Goal: Find specific page/section: Find specific page/section

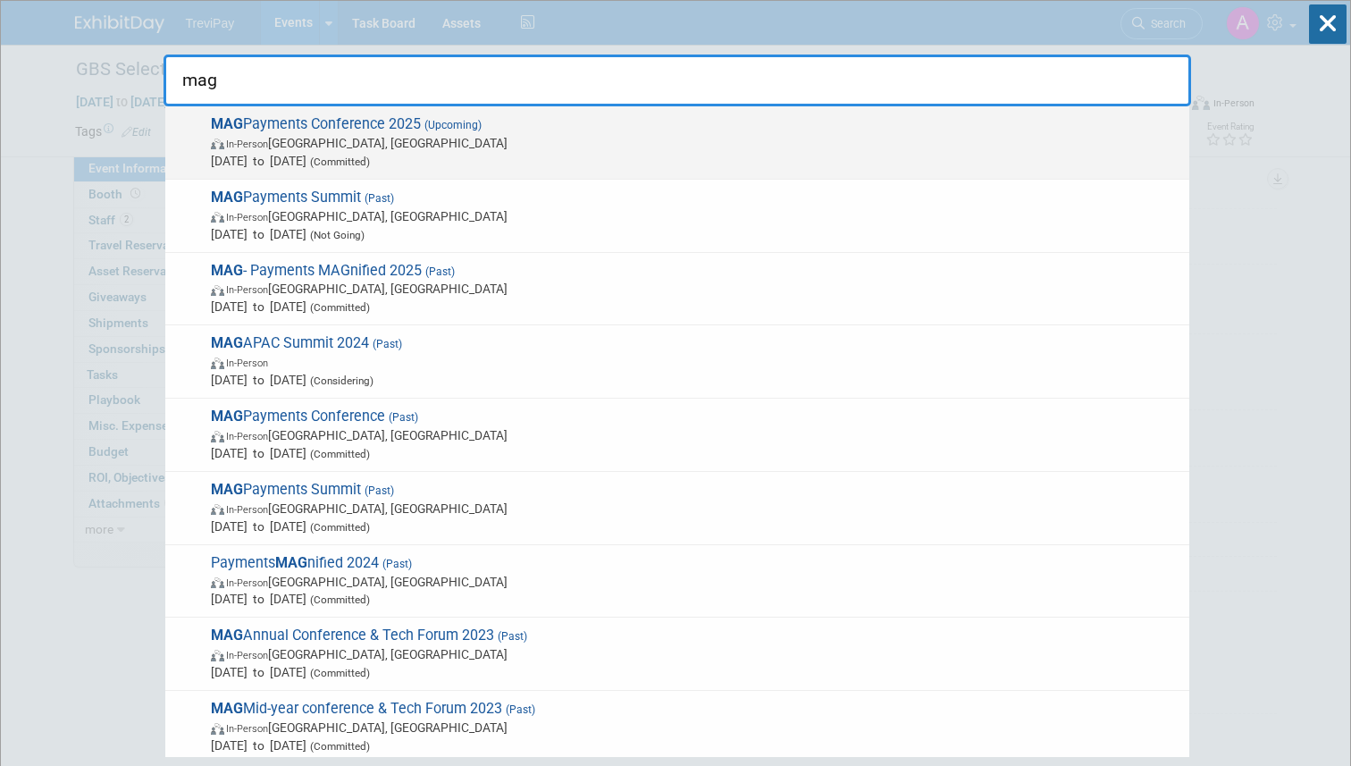
type input "mag"
click at [699, 147] on span "In-Person [GEOGRAPHIC_DATA], [GEOGRAPHIC_DATA]" at bounding box center [696, 143] width 970 height 18
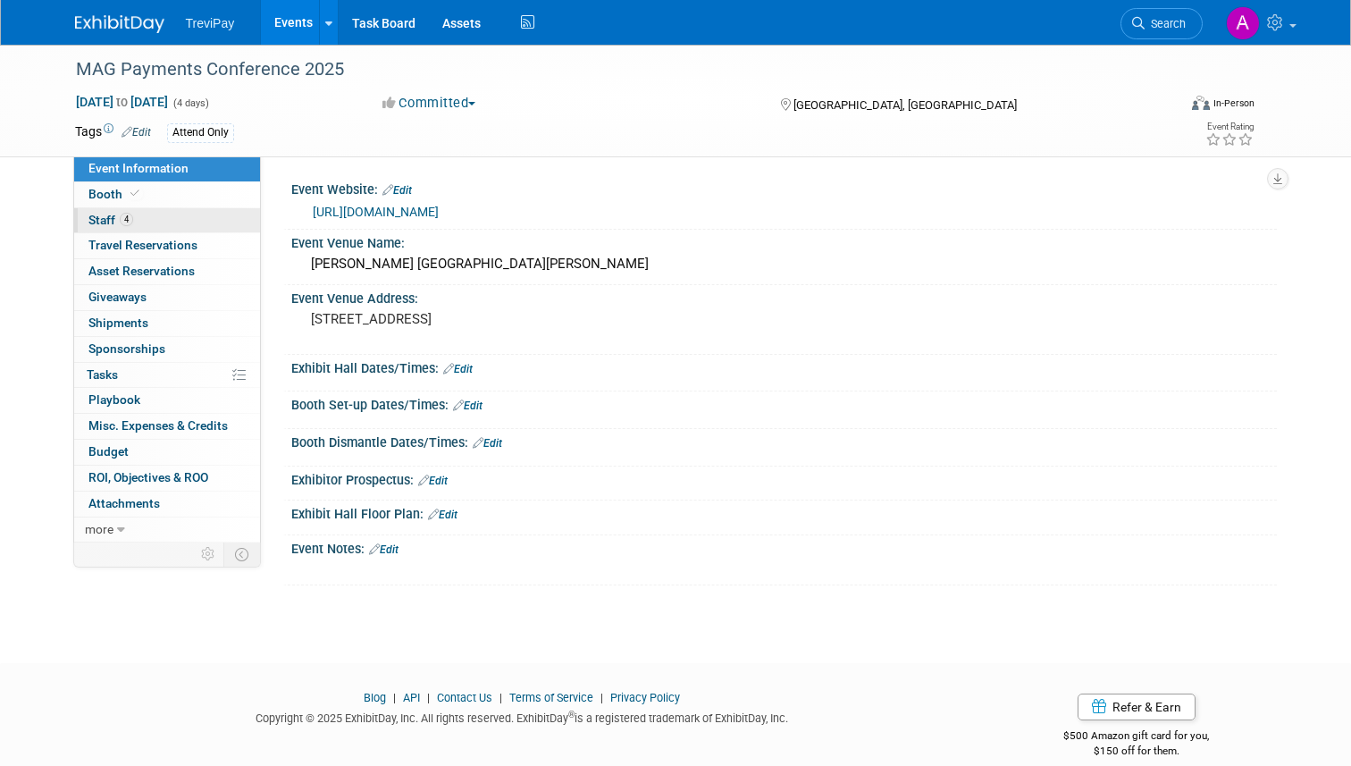
click at [204, 214] on link "4 Staff 4" at bounding box center [167, 220] width 186 height 25
